Goal: Transaction & Acquisition: Purchase product/service

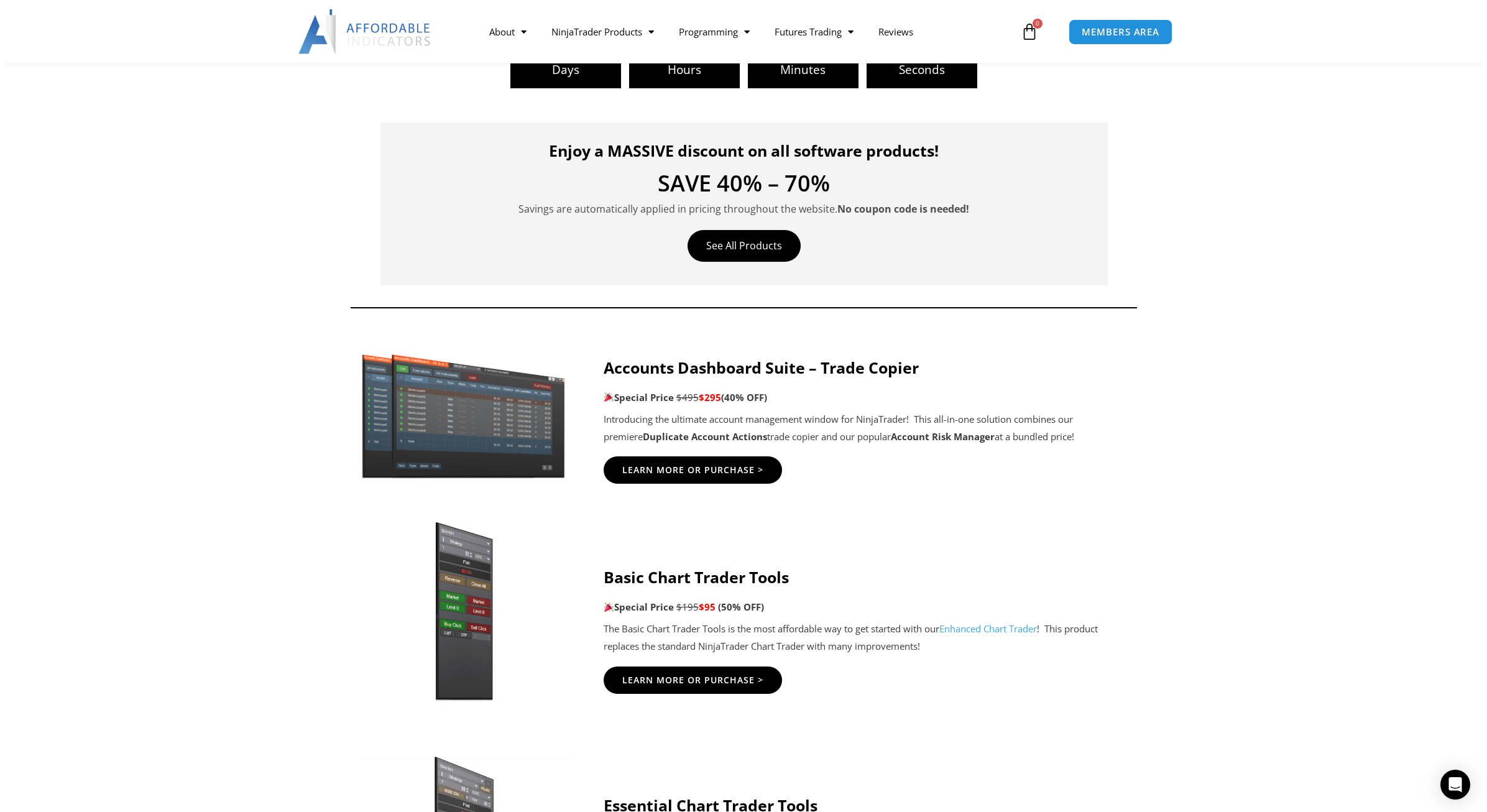
scroll to position [373, 0]
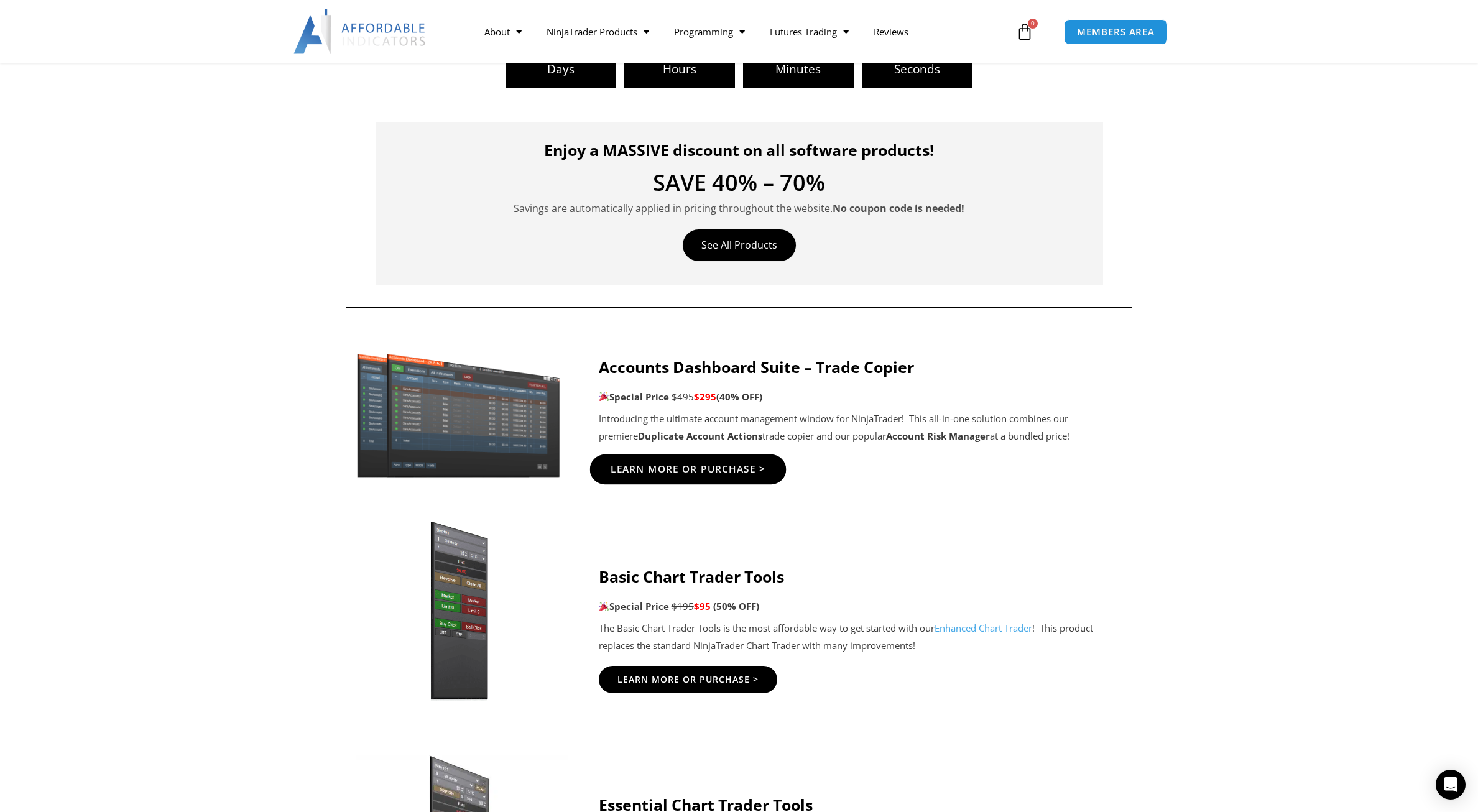
click at [666, 471] on span "Learn More Or Purchase >" at bounding box center [687, 469] width 156 height 9
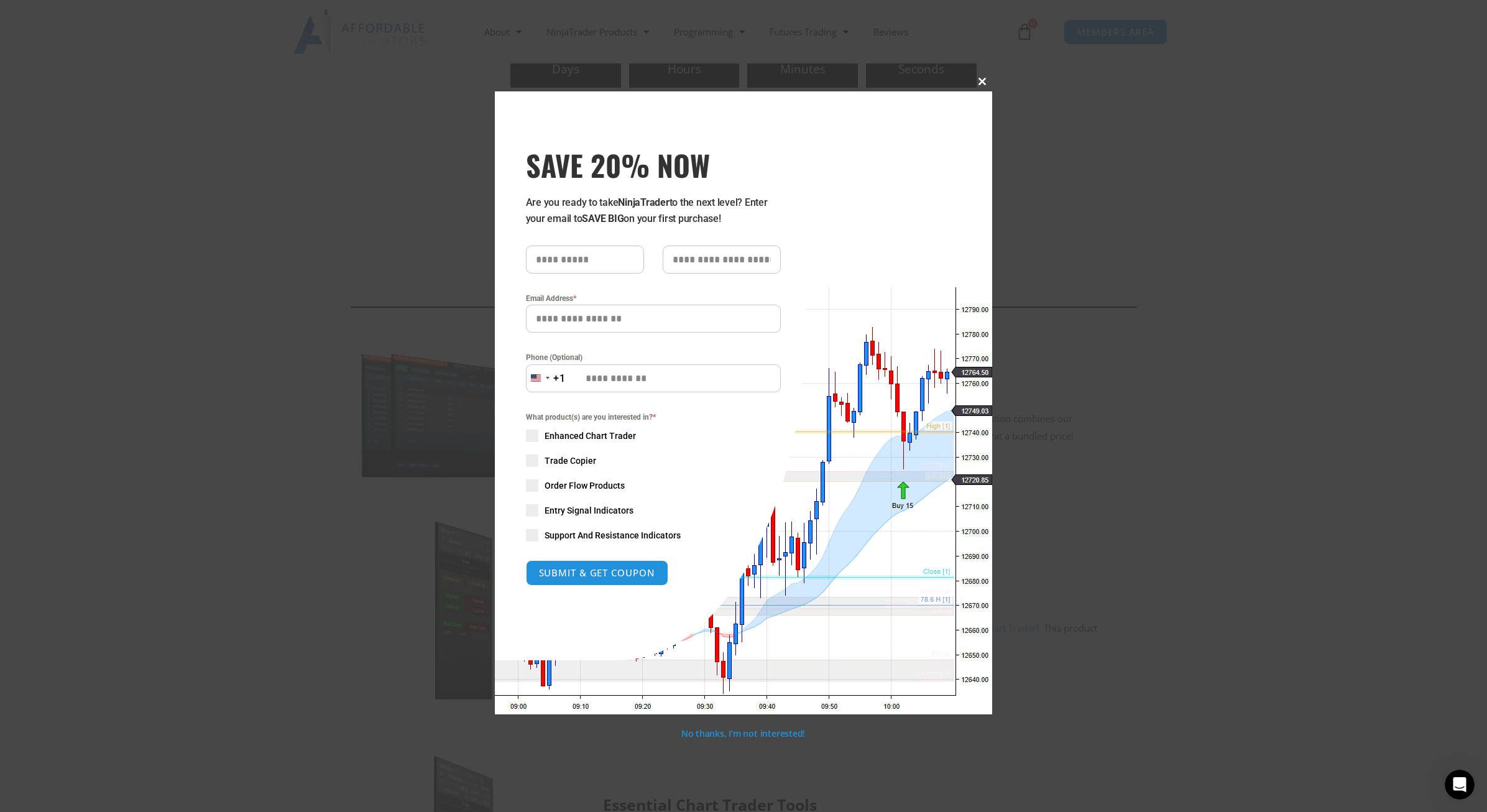
scroll to position [0, 0]
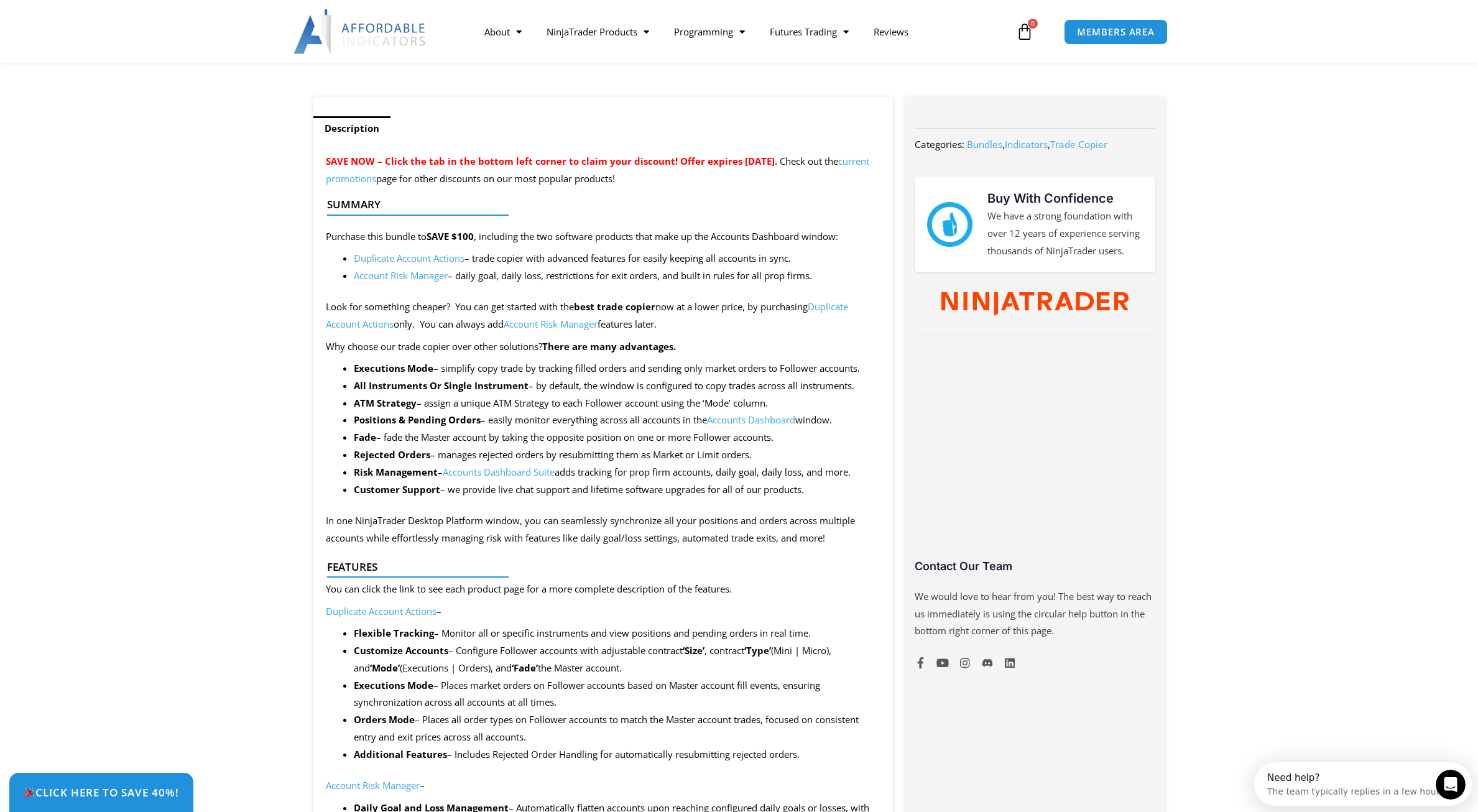
click at [409, 278] on link "Account Risk Manager" at bounding box center [400, 275] width 94 height 12
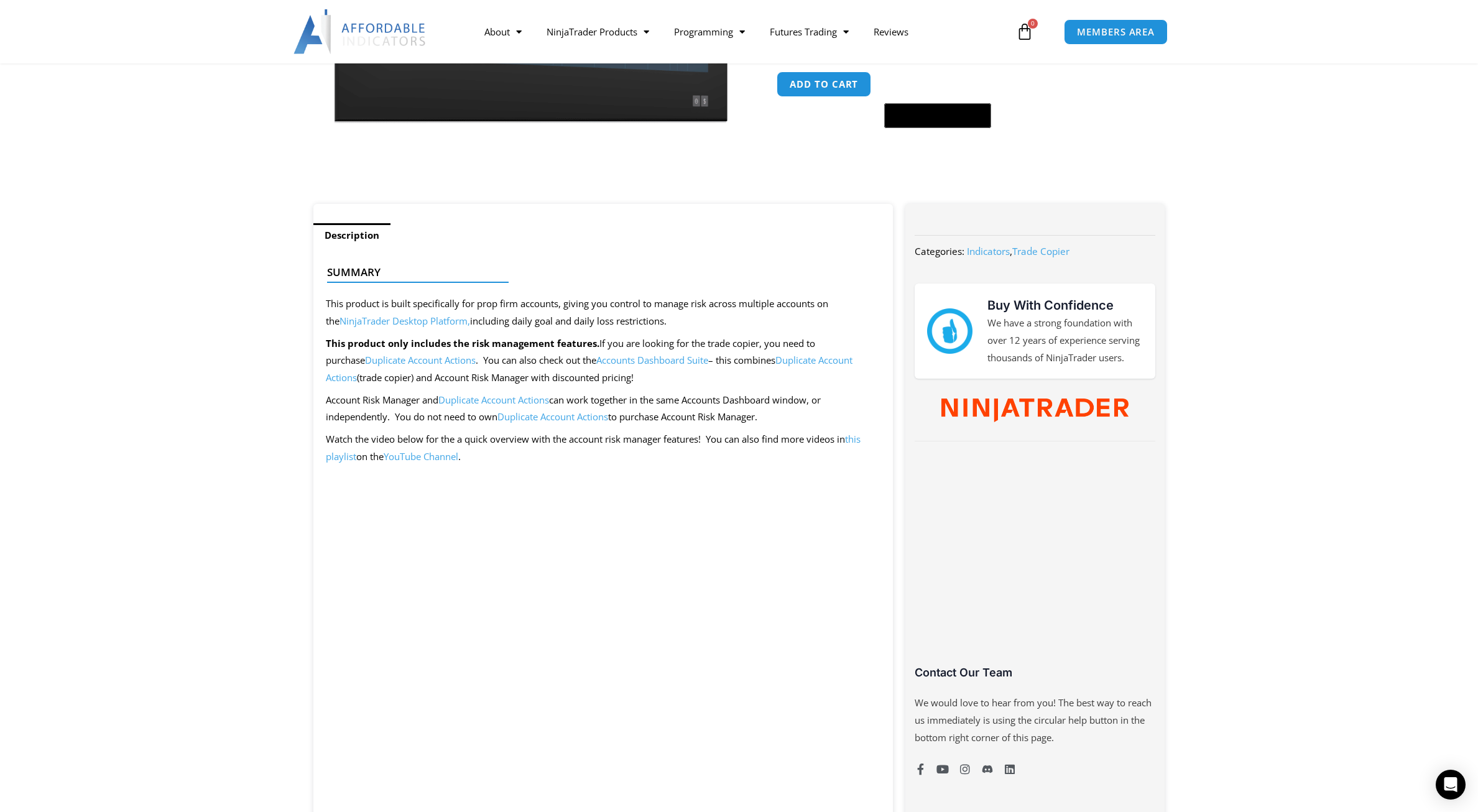
scroll to position [373, 0]
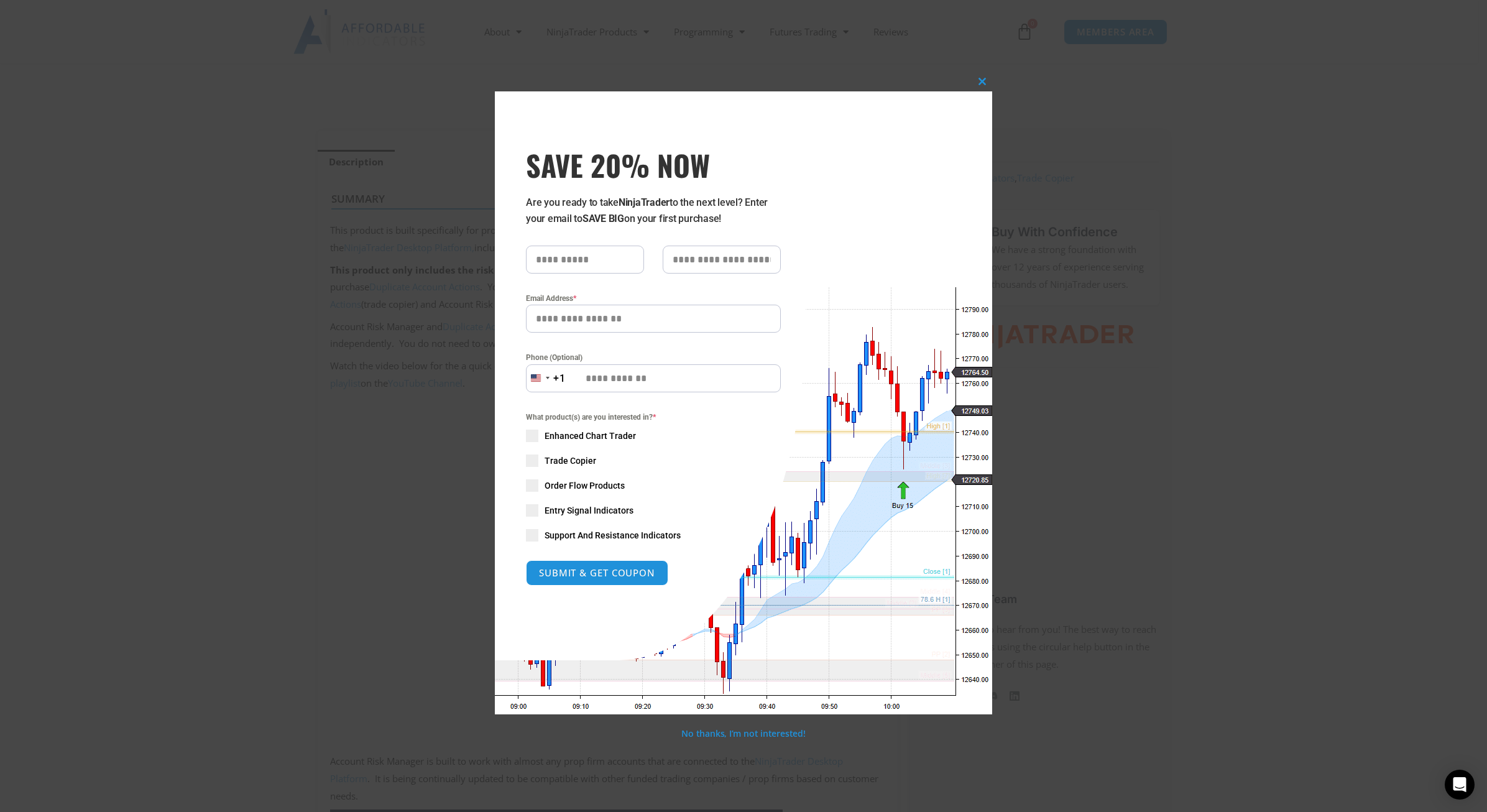
click at [426, 202] on div "Close this module SAVE 20% NOW Are you ready to take NinjaTrader to the next le…" at bounding box center [743, 406] width 1487 height 812
